Goal: Task Accomplishment & Management: Use online tool/utility

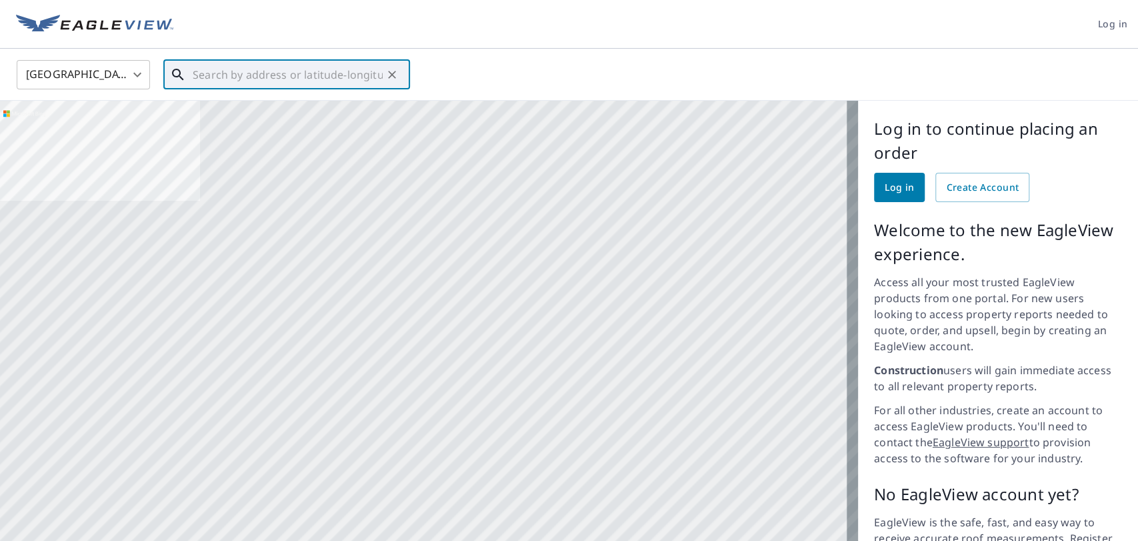
click at [297, 86] on input "text" at bounding box center [288, 74] width 190 height 37
paste input "[STREET_ADDRESS][PERSON_NAME]"
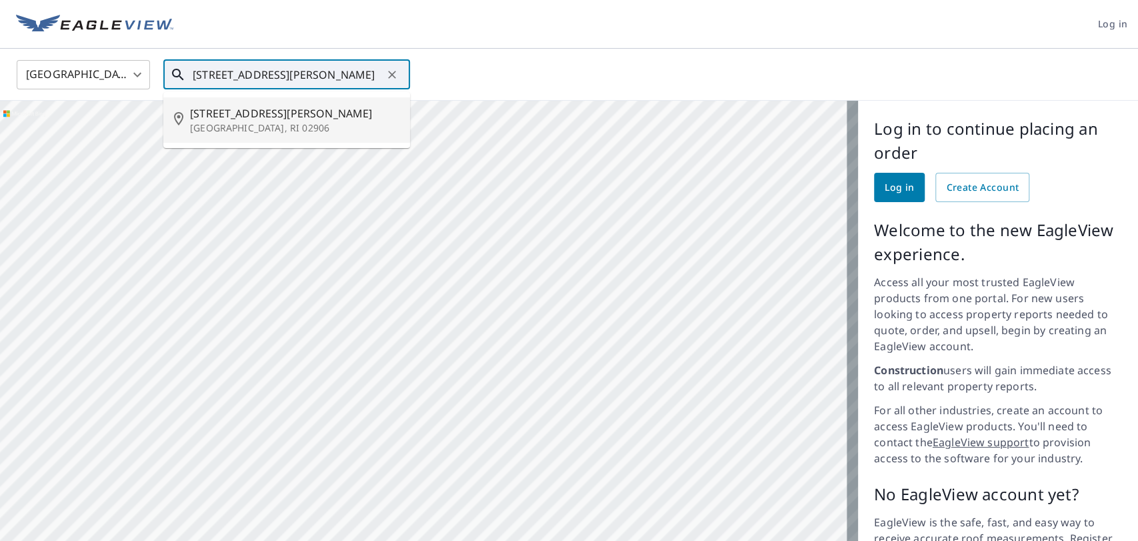
click at [299, 113] on span "[STREET_ADDRESS][PERSON_NAME]" at bounding box center [294, 113] width 209 height 16
type input "[STREET_ADDRESS][PERSON_NAME]"
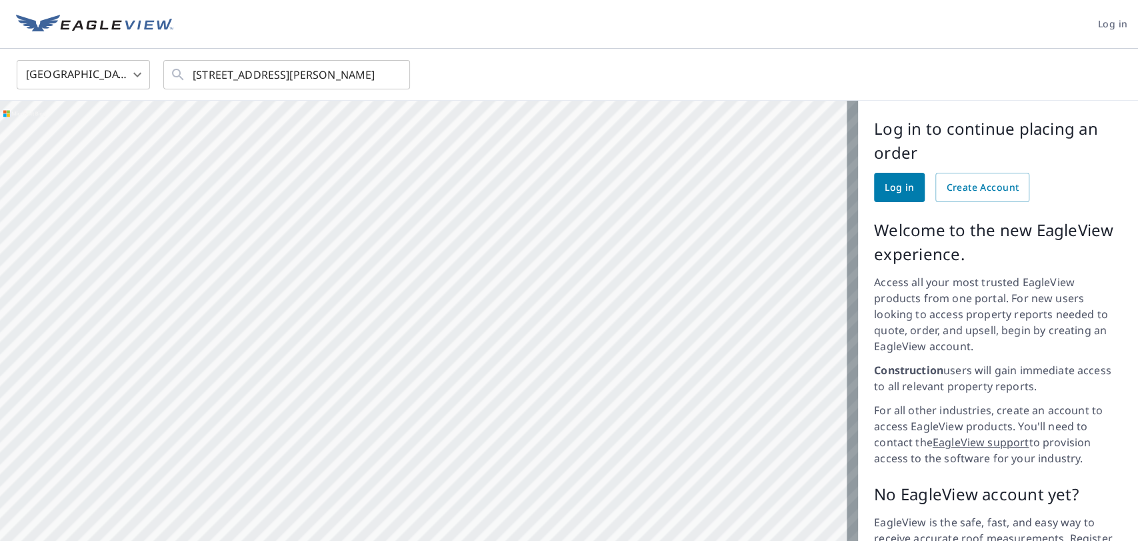
scroll to position [0, 0]
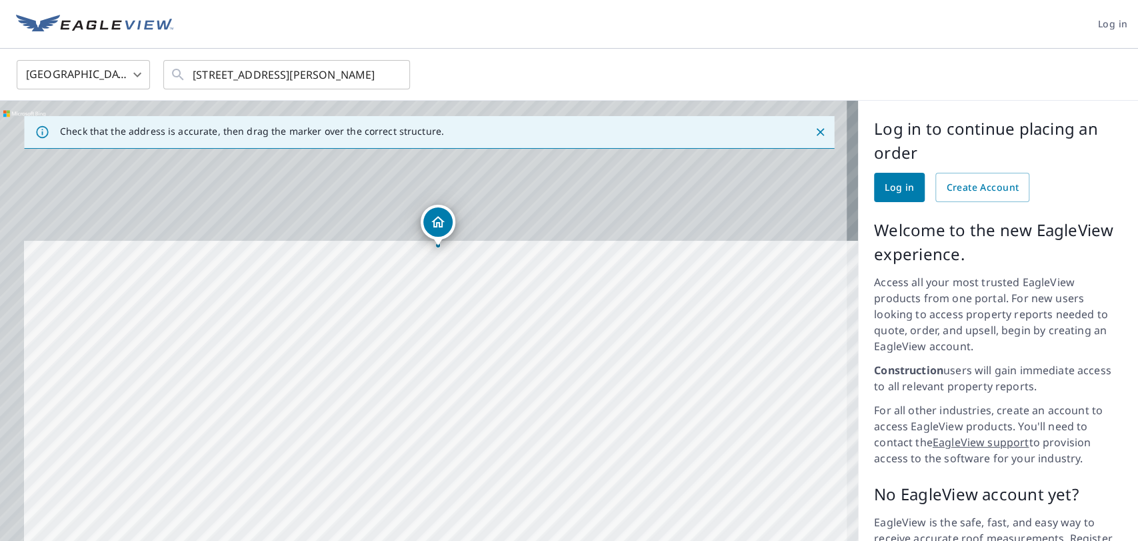
drag, startPoint x: 464, startPoint y: 209, endPoint x: 497, endPoint y: 372, distance: 165.9
click at [497, 378] on div "[STREET_ADDRESS][PERSON_NAME]" at bounding box center [429, 359] width 858 height 517
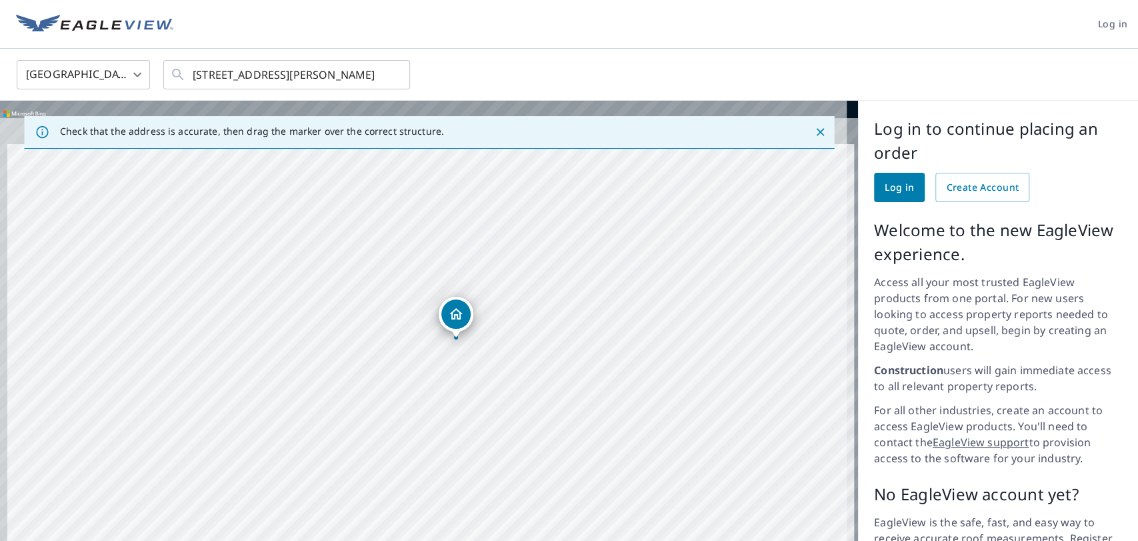
click at [529, 333] on div "[STREET_ADDRESS][PERSON_NAME]" at bounding box center [429, 359] width 858 height 517
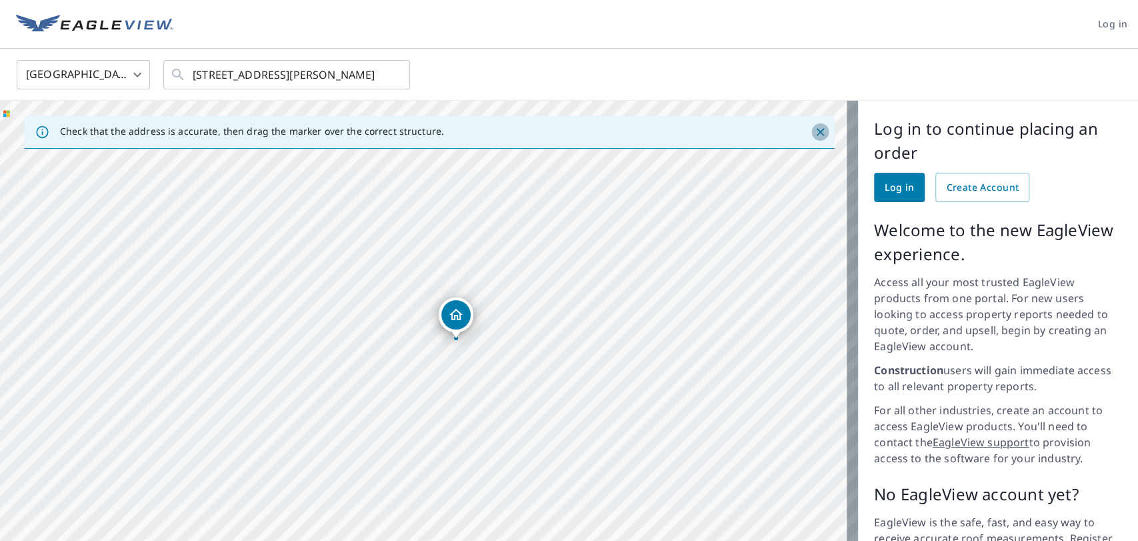
drag, startPoint x: 814, startPoint y: 133, endPoint x: 813, endPoint y: 125, distance: 8.1
click at [814, 132] on icon "Close" at bounding box center [819, 131] width 13 height 13
